Goal: Information Seeking & Learning: Learn about a topic

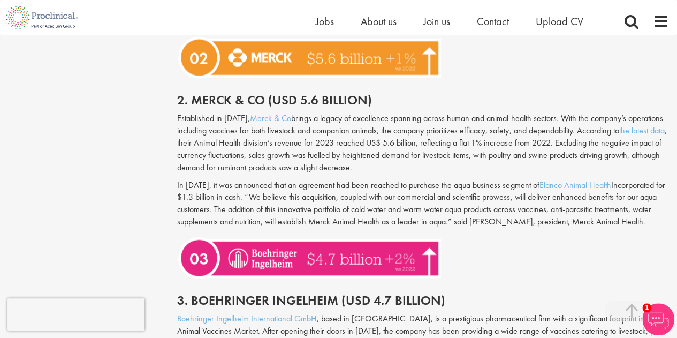
scroll to position [1070, 0]
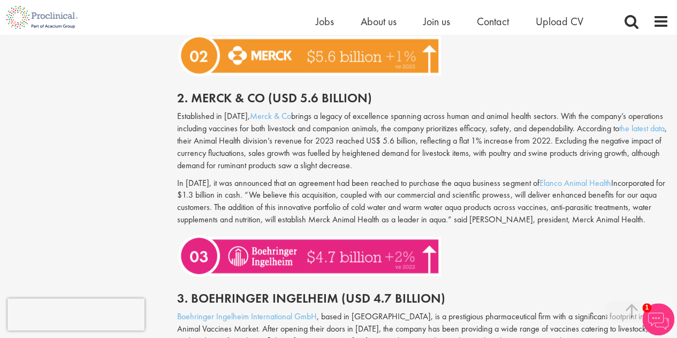
drag, startPoint x: 246, startPoint y: 179, endPoint x: 558, endPoint y: 183, distance: 312.4
click at [558, 183] on p "In [DATE], it was announced that an agreement had been reached to purchase the …" at bounding box center [423, 201] width 492 height 49
click at [467, 194] on p "In [DATE], it was announced that an agreement had been reached to purchase the …" at bounding box center [423, 201] width 492 height 49
drag, startPoint x: 478, startPoint y: 182, endPoint x: 497, endPoint y: 185, distance: 18.9
click at [497, 185] on p "In [DATE], it was announced that an agreement had been reached to purchase the …" at bounding box center [423, 201] width 492 height 49
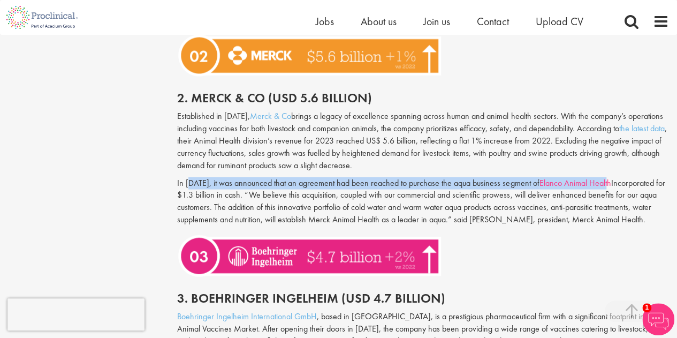
drag, startPoint x: 190, startPoint y: 184, endPoint x: 634, endPoint y: 185, distance: 444.5
click at [634, 185] on p "In [DATE], it was announced that an agreement had been reached to purchase the …" at bounding box center [423, 201] width 492 height 49
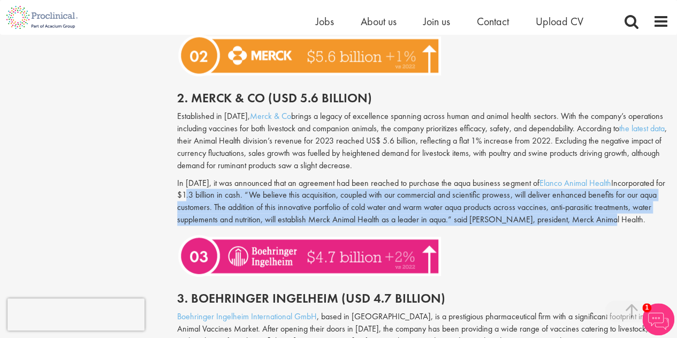
drag, startPoint x: 240, startPoint y: 197, endPoint x: 657, endPoint y: 219, distance: 417.8
click at [657, 219] on p "In [DATE], it was announced that an agreement had been reached to purchase the …" at bounding box center [423, 201] width 492 height 49
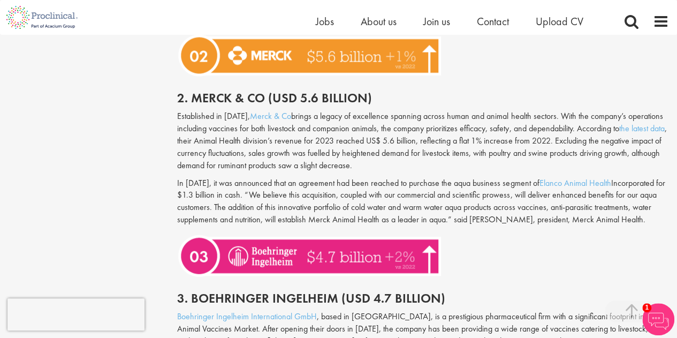
click at [470, 231] on div "Established in [DATE], Merck & Co brings a legacy of excellence spanning across…" at bounding box center [423, 170] width 508 height 121
drag, startPoint x: 608, startPoint y: 221, endPoint x: 658, endPoint y: 233, distance: 51.6
click at [658, 226] on p "In [DATE], it was announced that an agreement had been reached to purchase the …" at bounding box center [423, 201] width 492 height 49
copy p "Merck Animal Health."
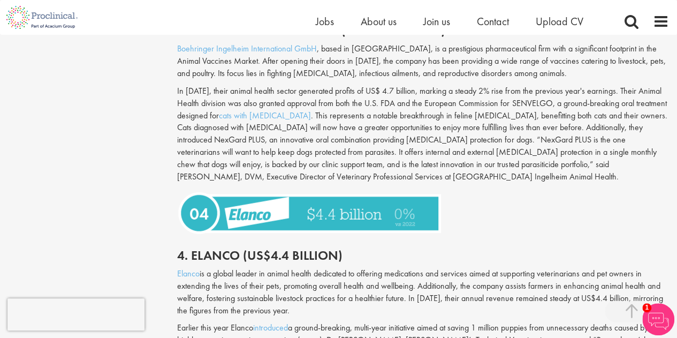
scroll to position [1444, 0]
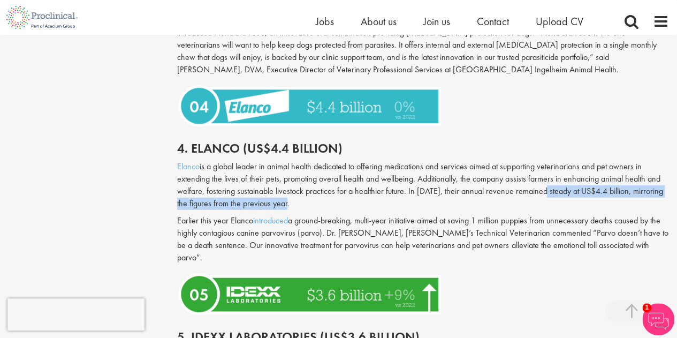
drag, startPoint x: 540, startPoint y: 205, endPoint x: 640, endPoint y: 211, distance: 99.7
click at [640, 209] on p "Elanco is a global leader in animal health dedicated to offering medications an…" at bounding box center [423, 184] width 492 height 49
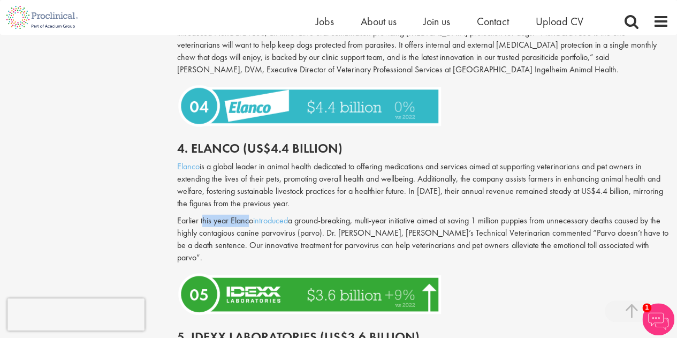
drag, startPoint x: 204, startPoint y: 236, endPoint x: 249, endPoint y: 239, distance: 45.0
click at [249, 239] on p "Earlier this year [PERSON_NAME] introduced a ground-breaking, multi-year initia…" at bounding box center [423, 238] width 492 height 49
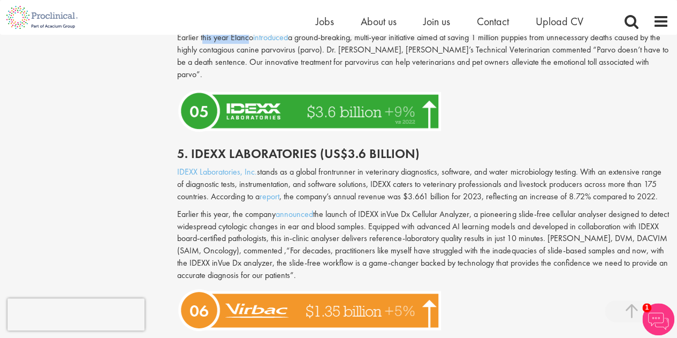
scroll to position [1658, 0]
